Goal: Transaction & Acquisition: Purchase product/service

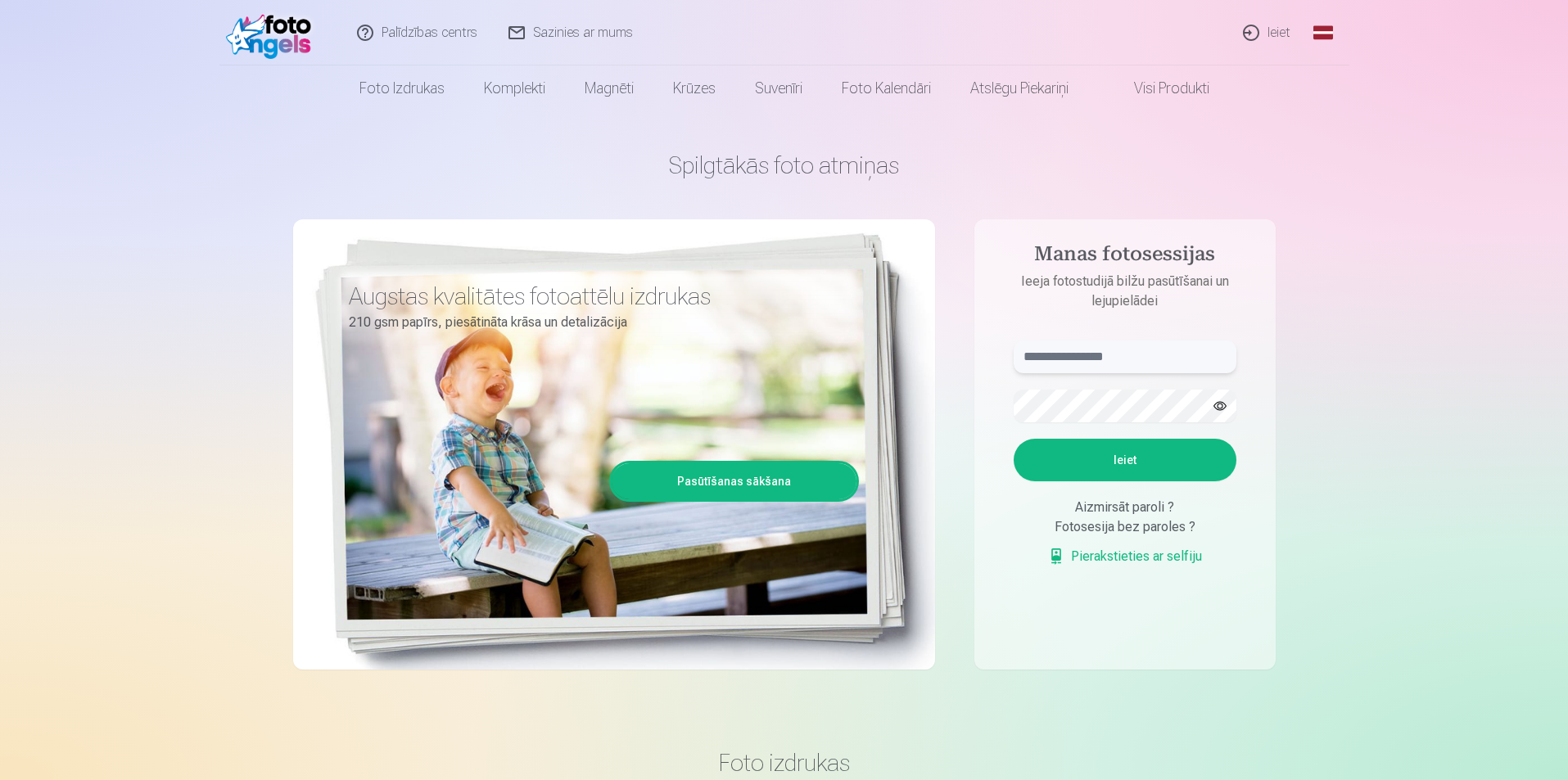
click at [1057, 356] on input "text" at bounding box center [1125, 357] width 223 height 33
paste input "**********"
type input "**********"
click at [1136, 458] on button "Ieiet" at bounding box center [1125, 460] width 223 height 42
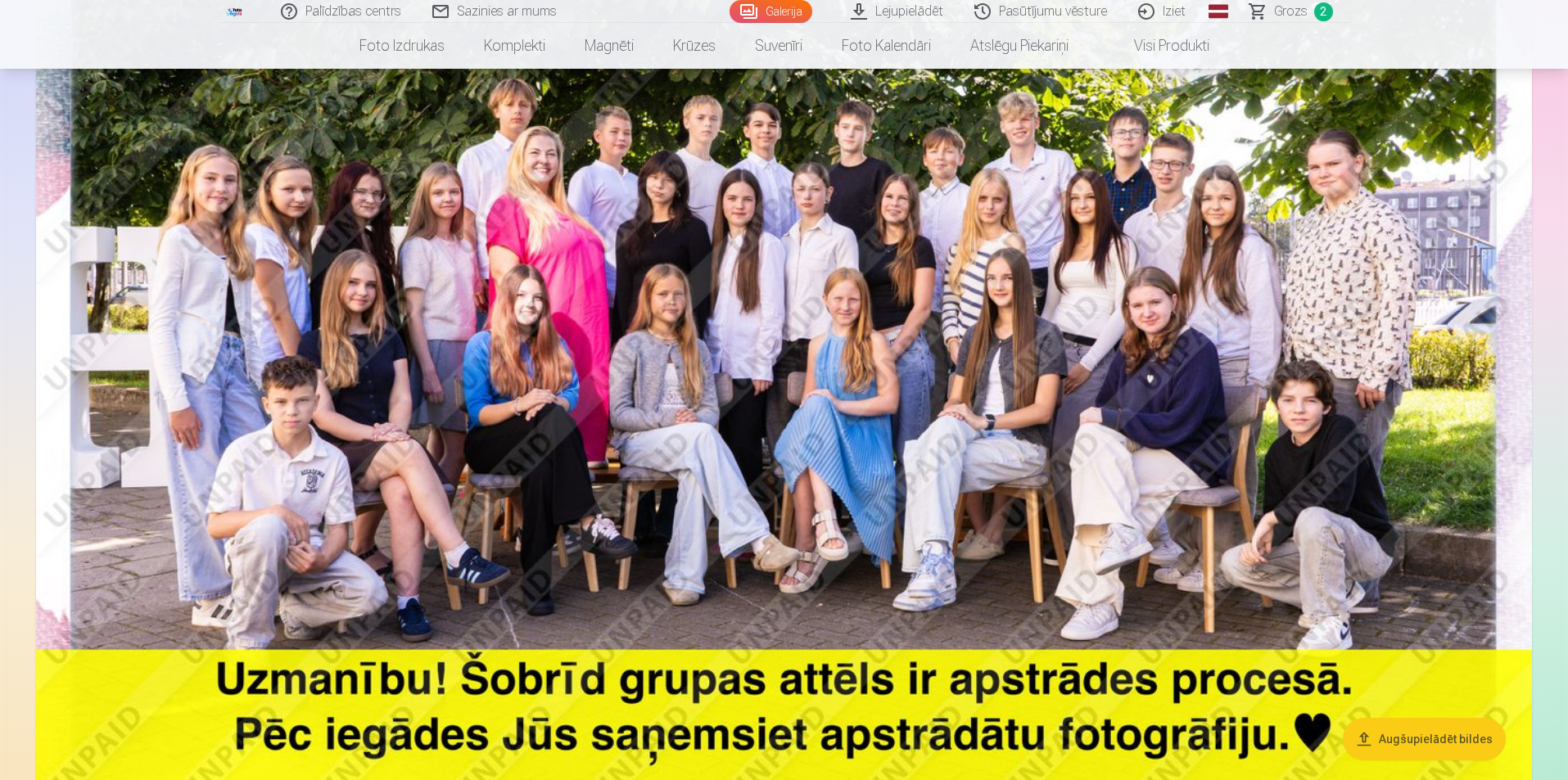
scroll to position [246, 0]
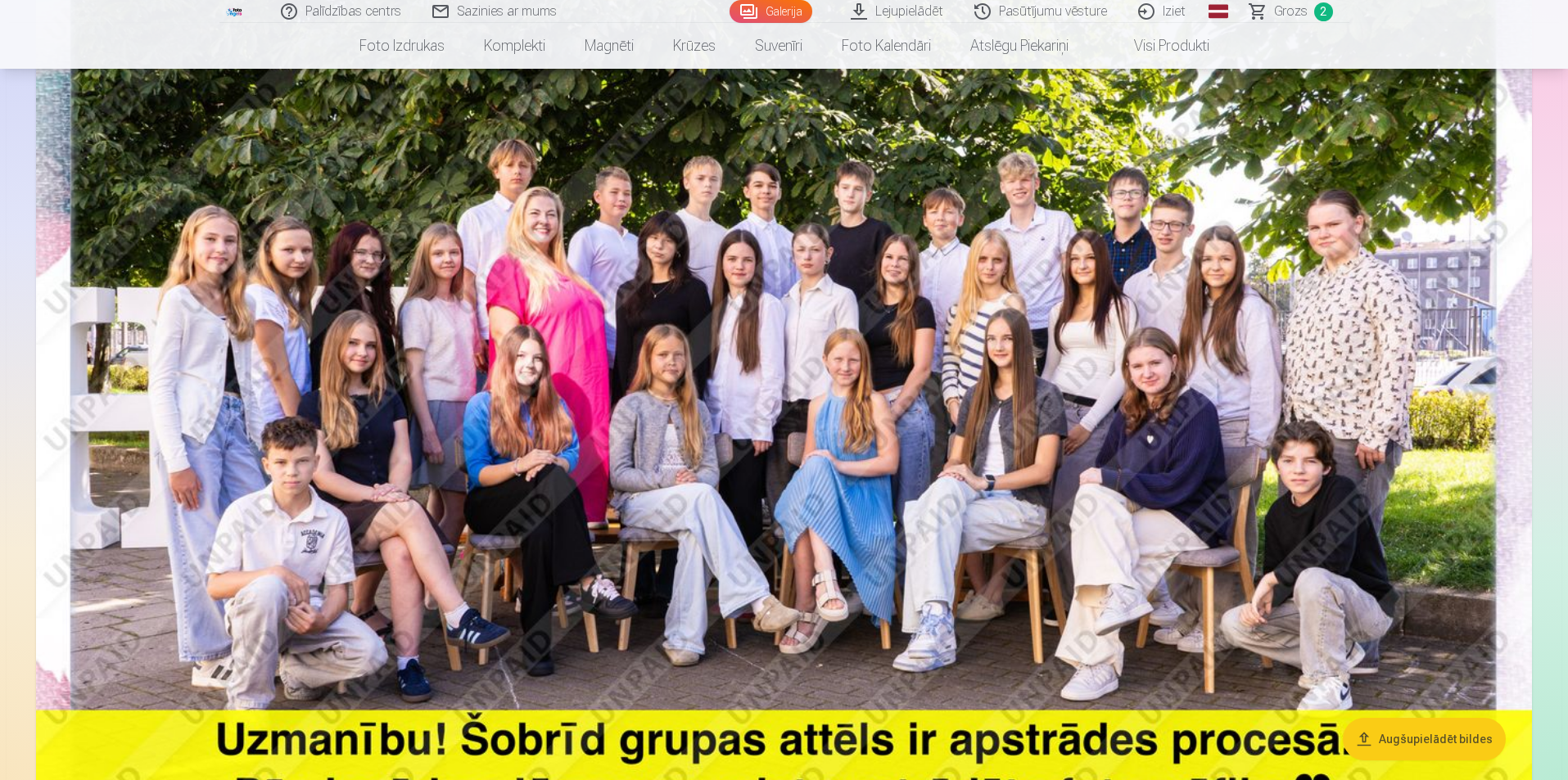
click at [1290, 12] on span "Grozs" at bounding box center [1290, 11] width 34 height 20
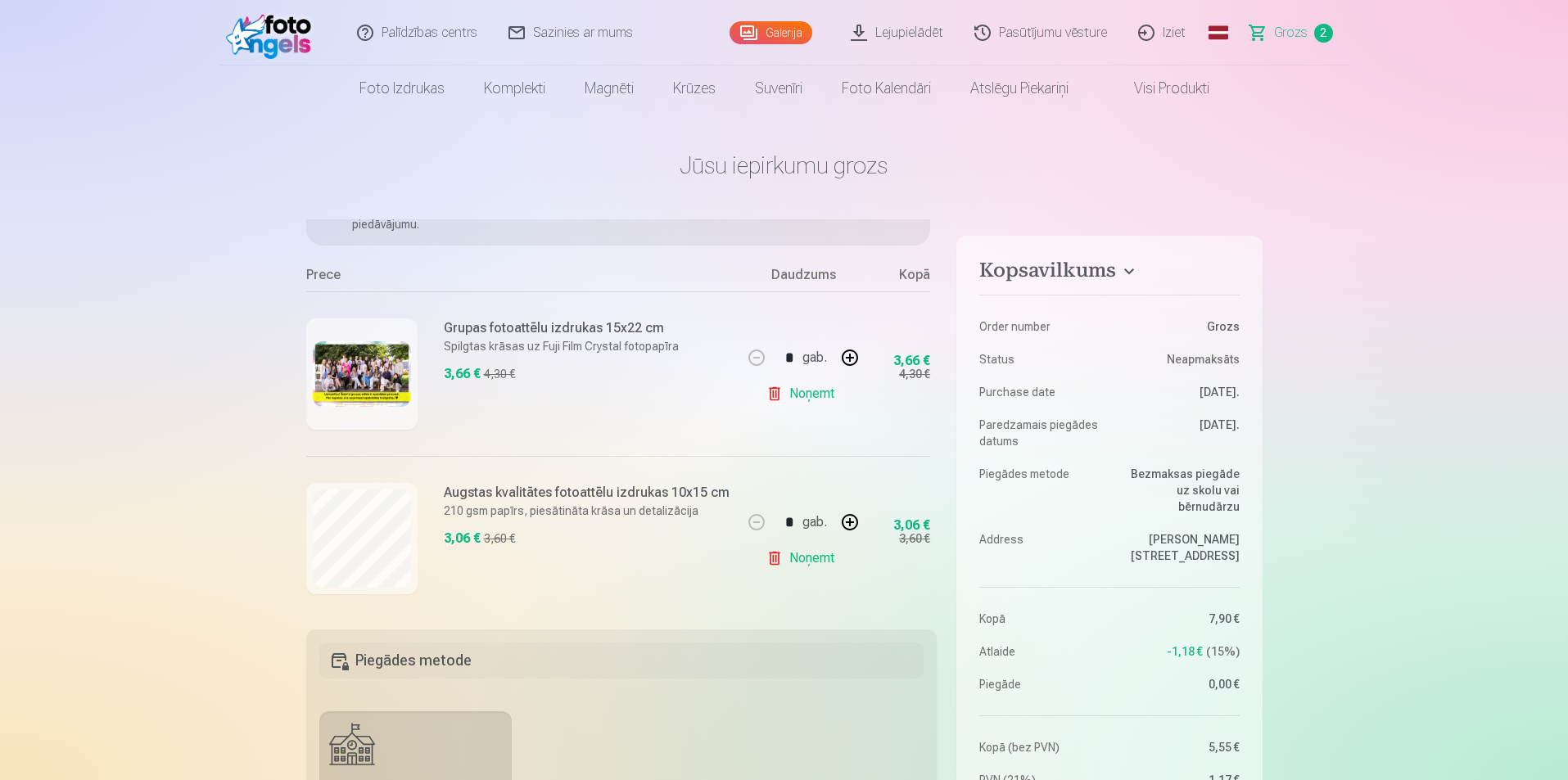
scroll to position [129, 0]
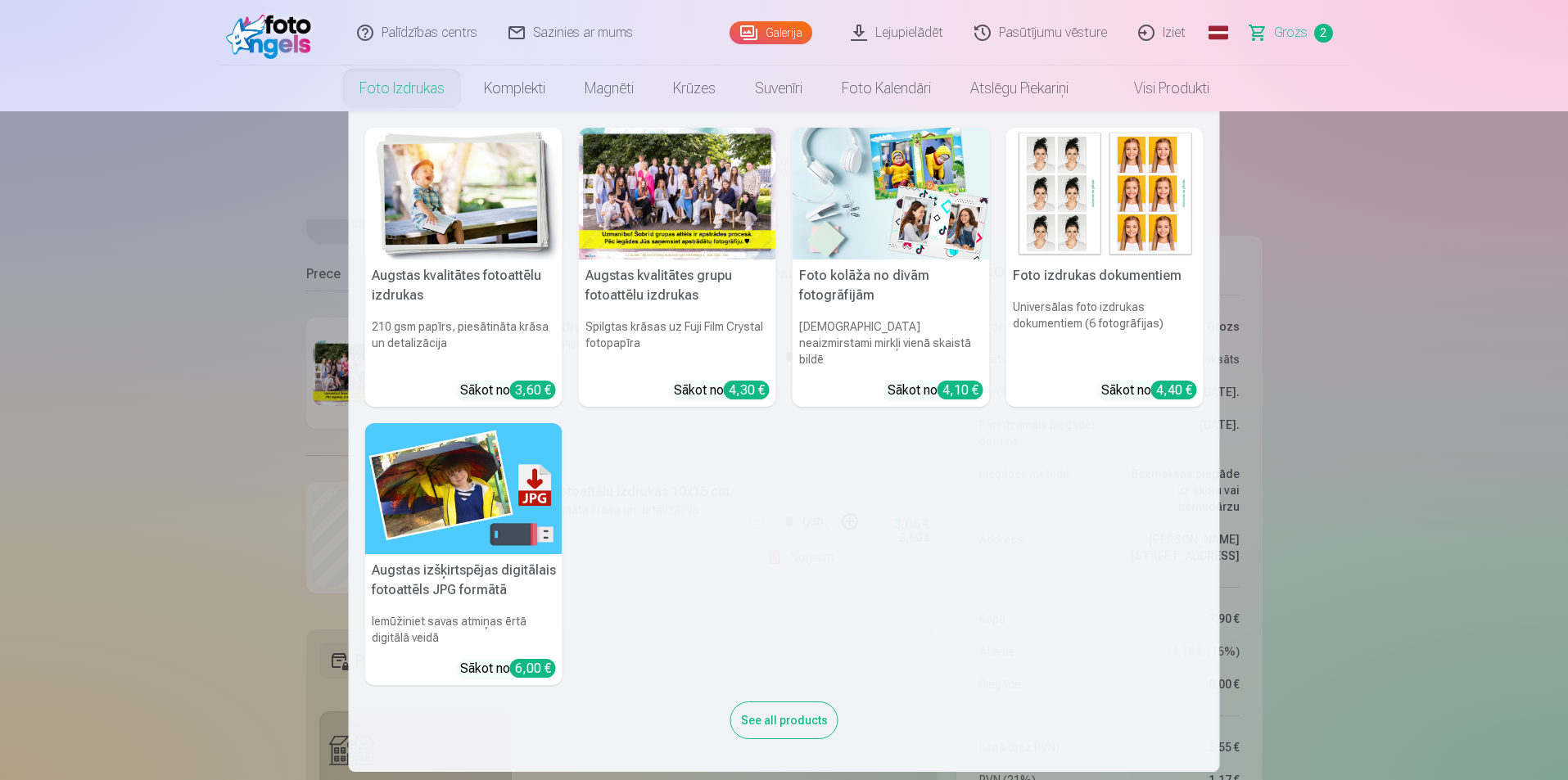
click at [418, 93] on link "Foto izdrukas" at bounding box center [402, 88] width 125 height 46
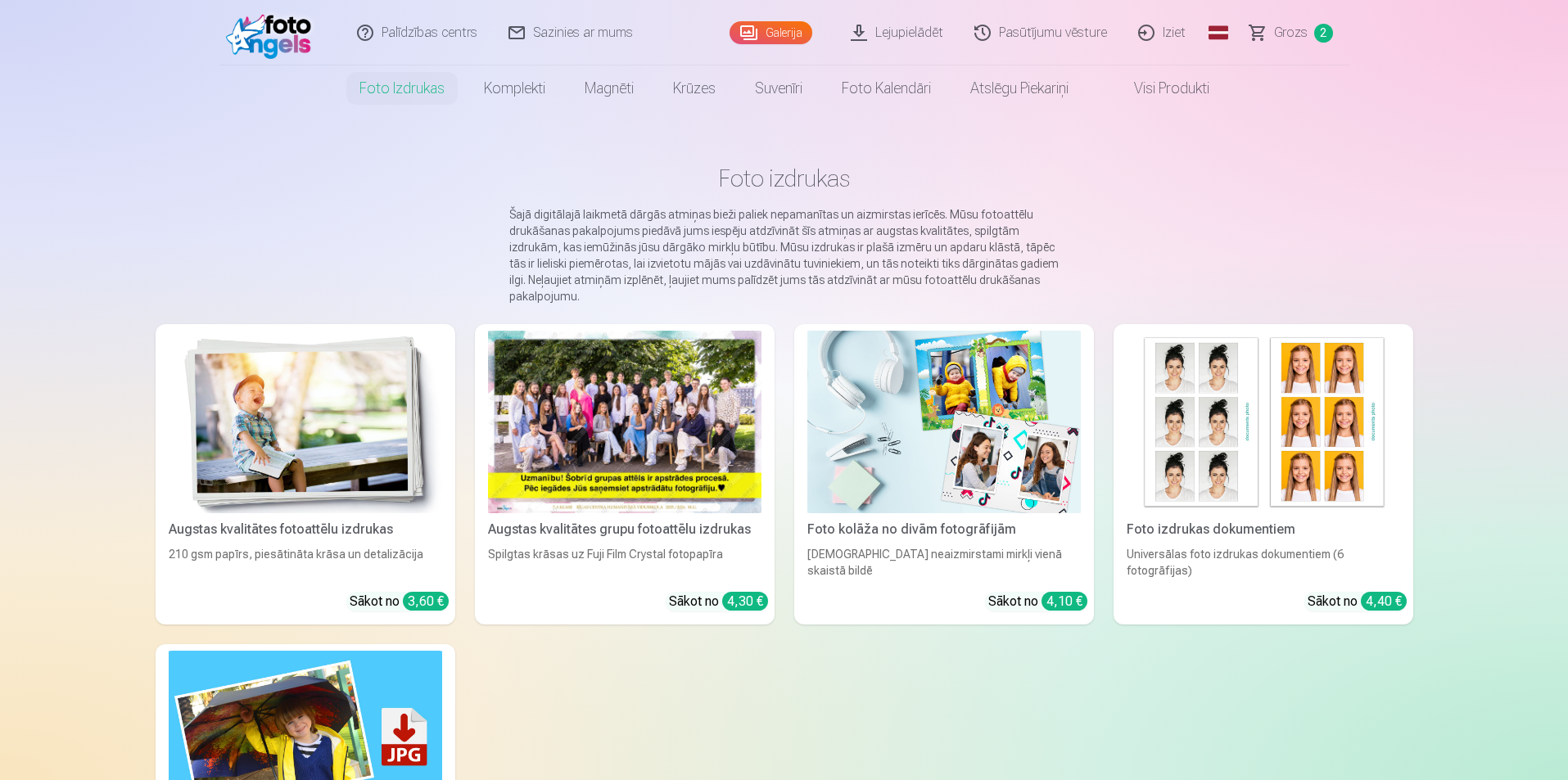
click at [602, 396] on div at bounding box center [624, 422] width 273 height 182
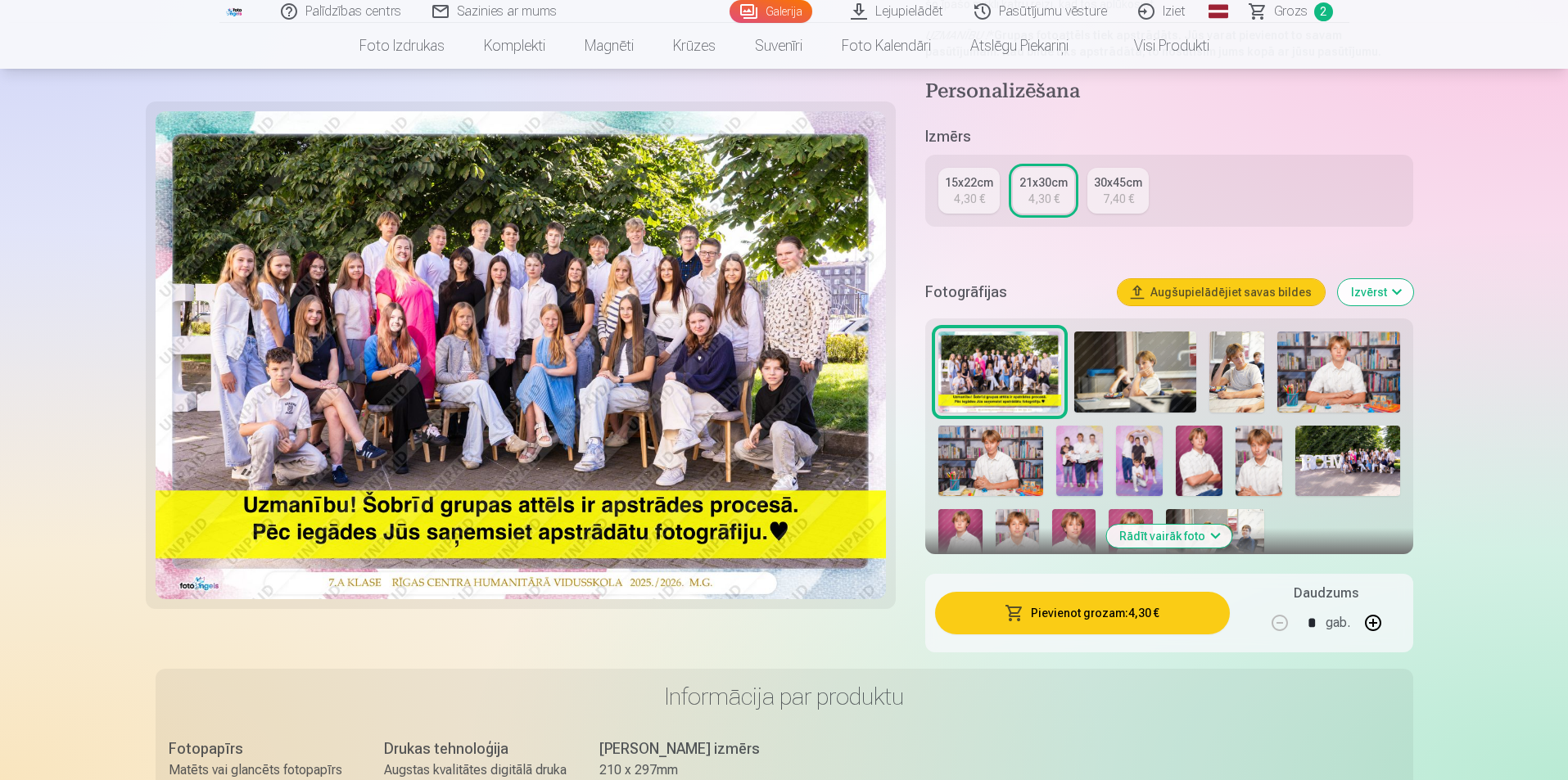
scroll to position [328, 0]
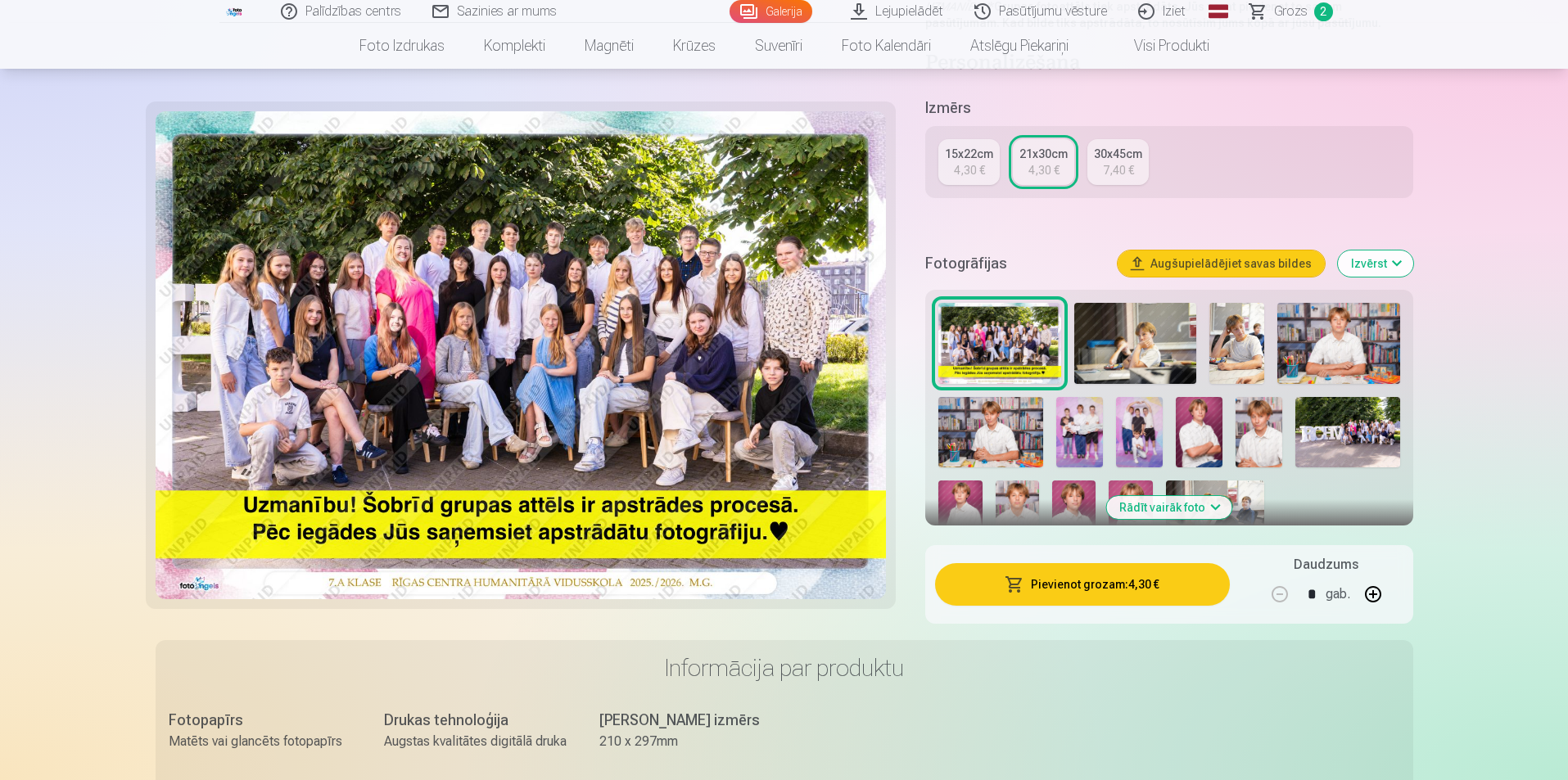
click at [1091, 428] on img at bounding box center [1079, 432] width 47 height 69
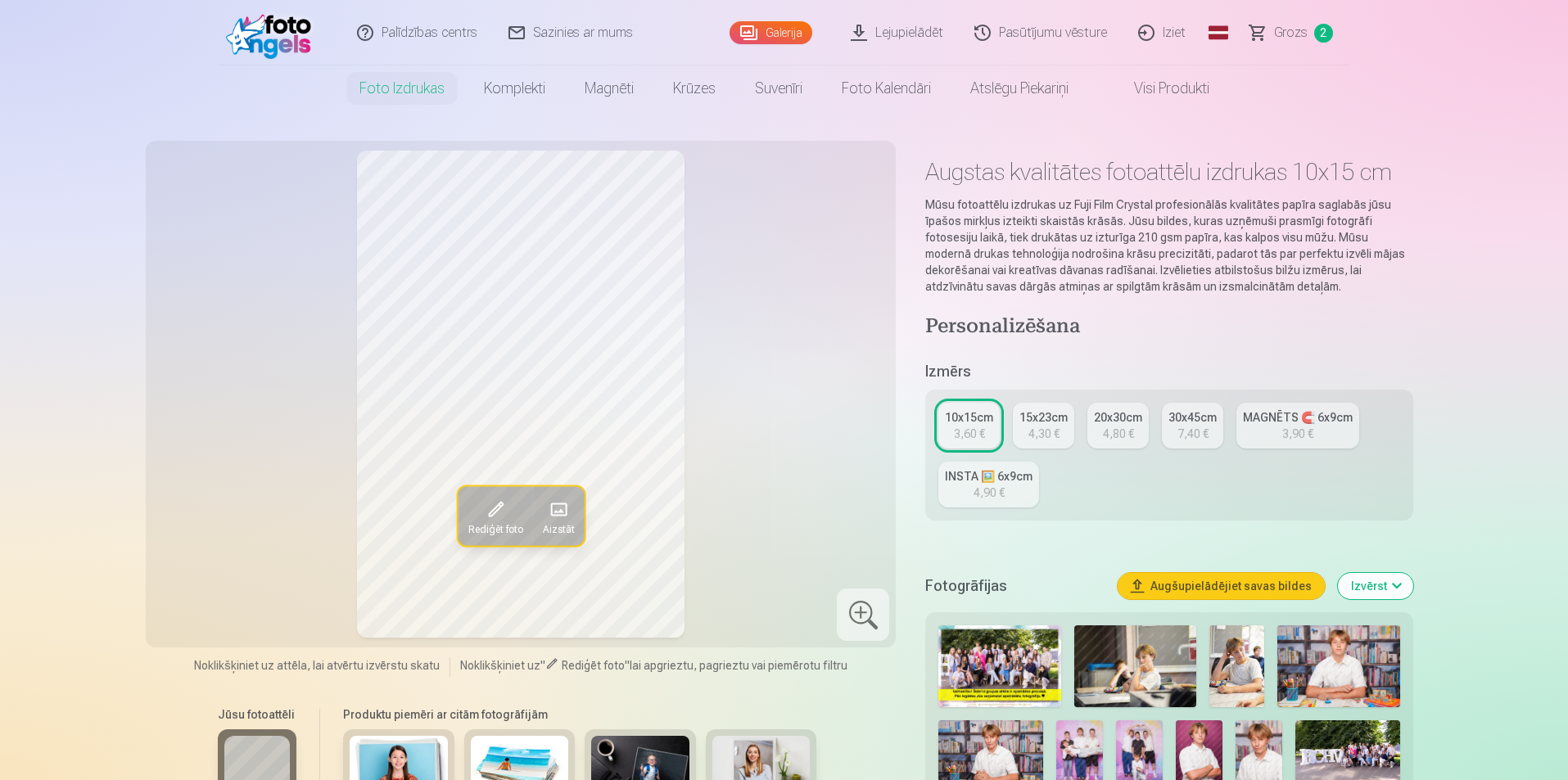
click at [1071, 726] on img at bounding box center [1079, 755] width 47 height 69
click at [1144, 755] on img at bounding box center [1140, 755] width 47 height 69
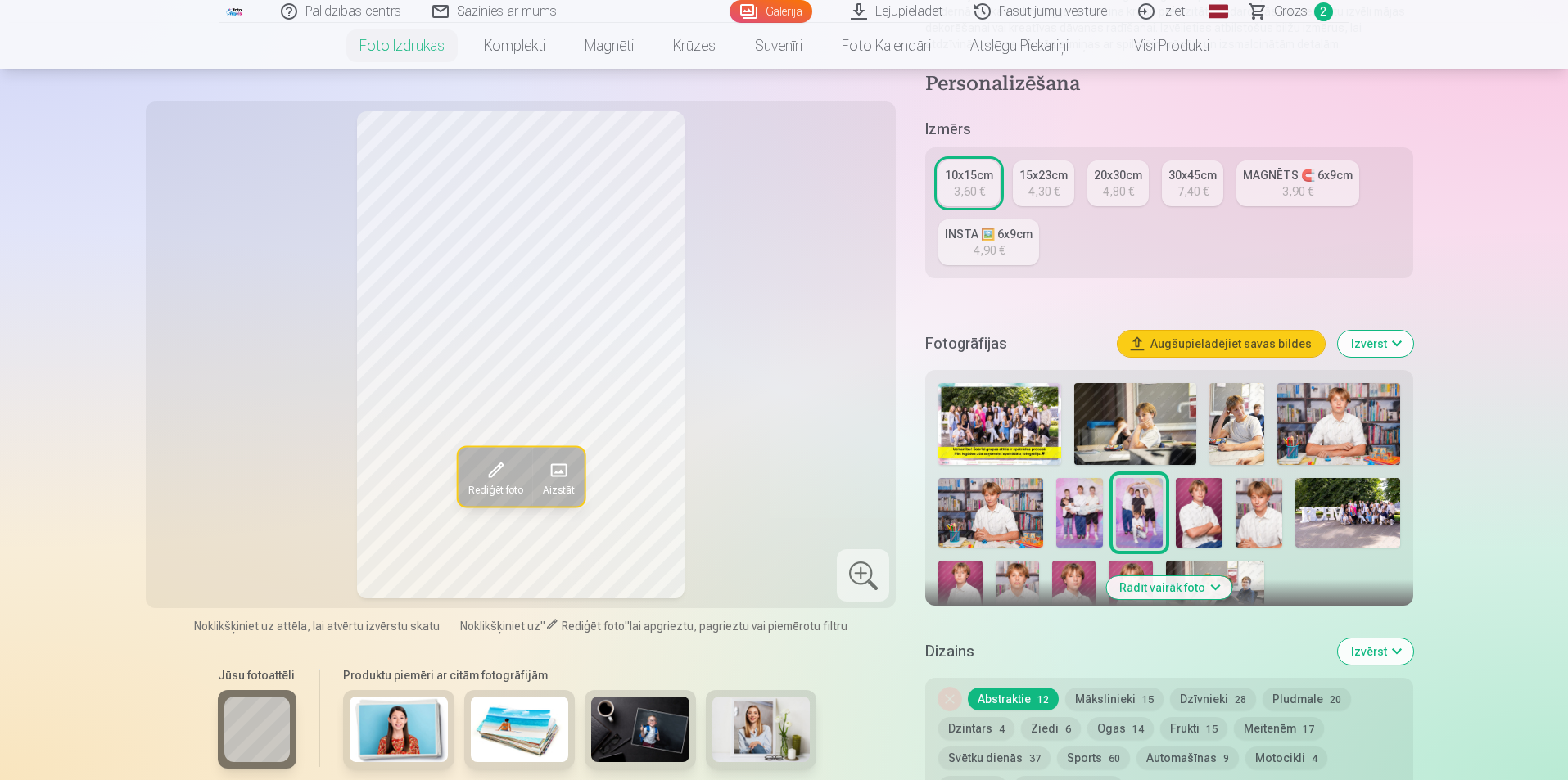
scroll to position [246, 0]
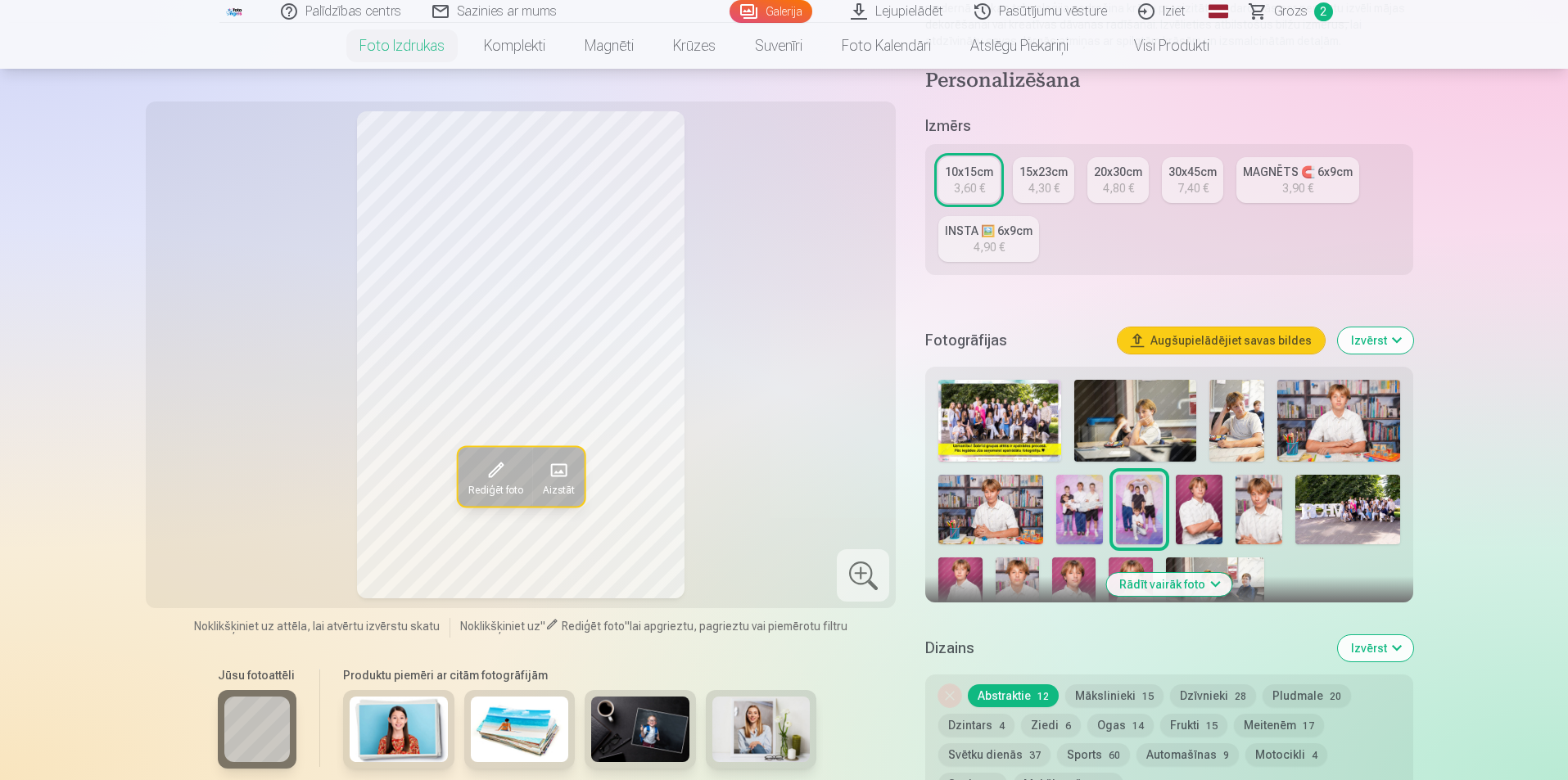
click at [962, 569] on img at bounding box center [960, 591] width 43 height 66
click at [1030, 574] on img at bounding box center [1017, 591] width 43 height 66
click at [1072, 577] on img at bounding box center [1074, 591] width 43 height 66
click at [1136, 565] on img at bounding box center [1130, 591] width 43 height 66
click at [976, 572] on img at bounding box center [960, 591] width 43 height 66
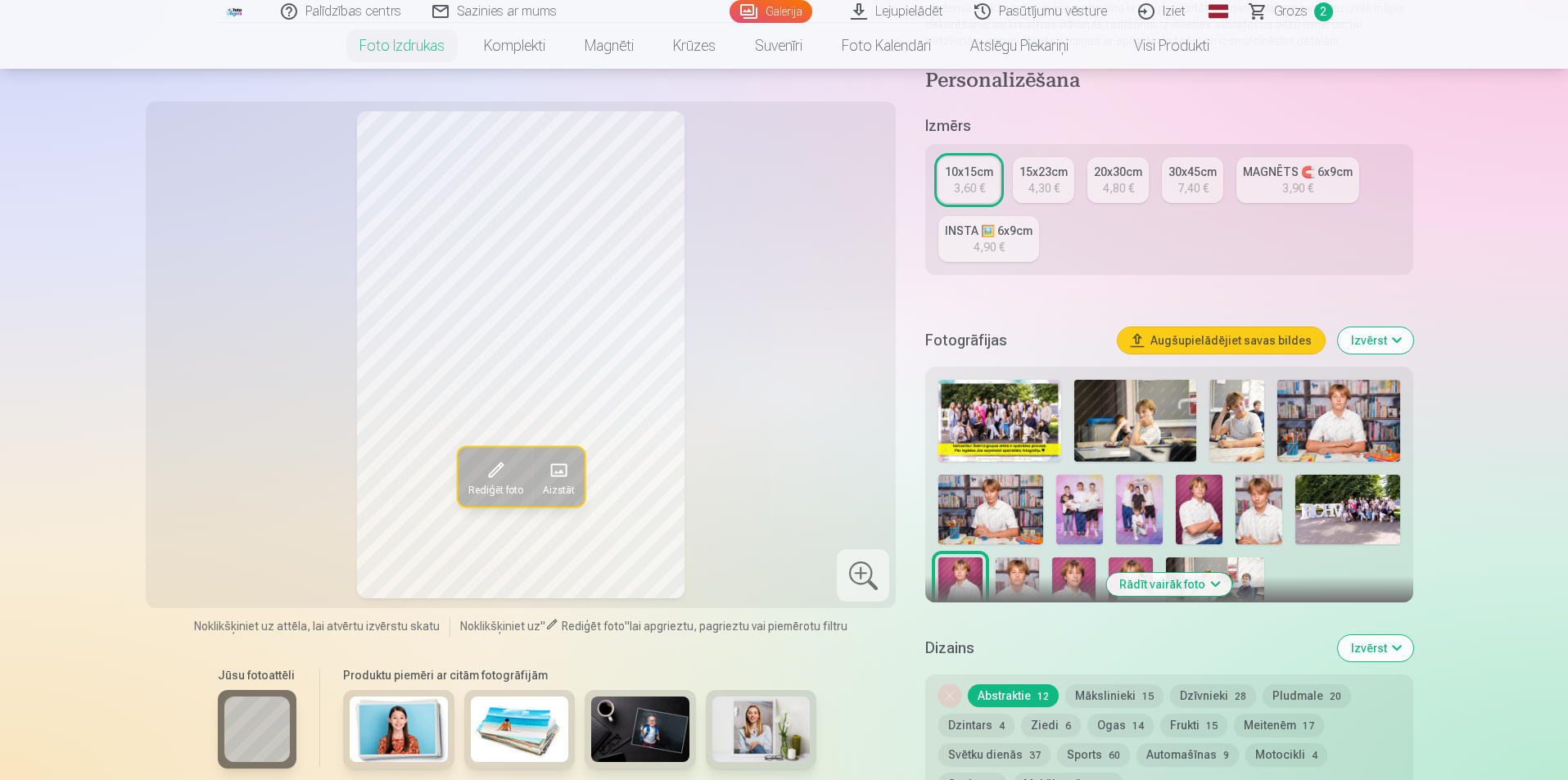
click at [1137, 566] on img at bounding box center [1130, 591] width 43 height 66
click at [1190, 488] on img at bounding box center [1200, 509] width 47 height 69
click at [1147, 569] on img at bounding box center [1130, 591] width 43 height 66
